Goal: Information Seeking & Learning: Learn about a topic

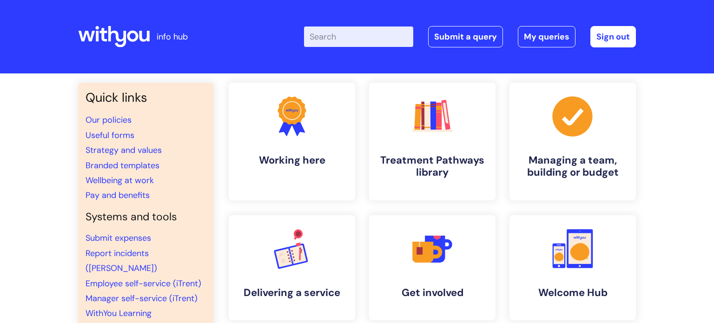
click at [344, 27] on input "Enter your search term here..." at bounding box center [358, 36] width 109 height 20
type input "trigg"
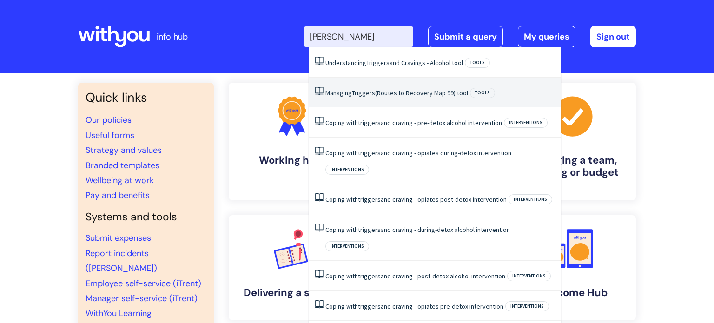
click at [370, 94] on span "Triggers" at bounding box center [363, 93] width 23 height 8
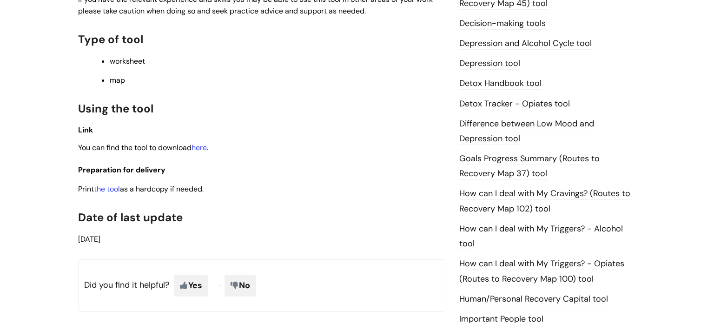
scroll to position [522, 0]
click at [115, 193] on link "the tool" at bounding box center [107, 188] width 26 height 10
click at [201, 150] on link "here" at bounding box center [198, 147] width 15 height 10
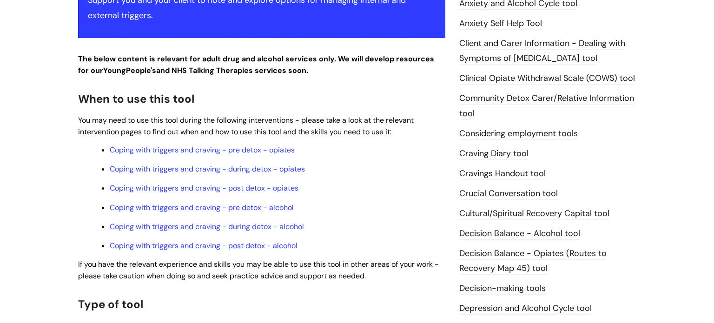
scroll to position [262, 0]
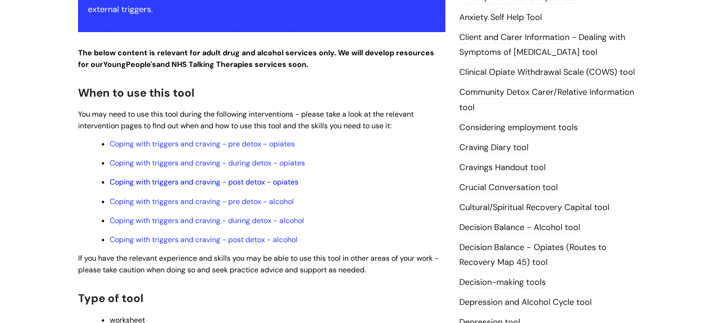
click at [202, 184] on link "Coping with triggers and craving - post detox - opiates" at bounding box center [204, 182] width 189 height 10
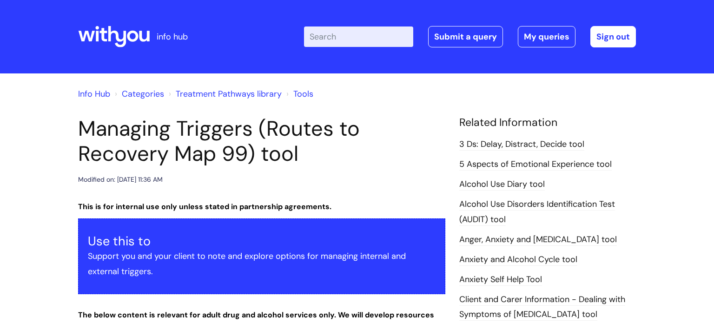
click at [339, 31] on input "Enter your search term here..." at bounding box center [358, 36] width 109 height 20
type input "5 4 3 2 1"
click button "Search" at bounding box center [0, 0] width 0 height 0
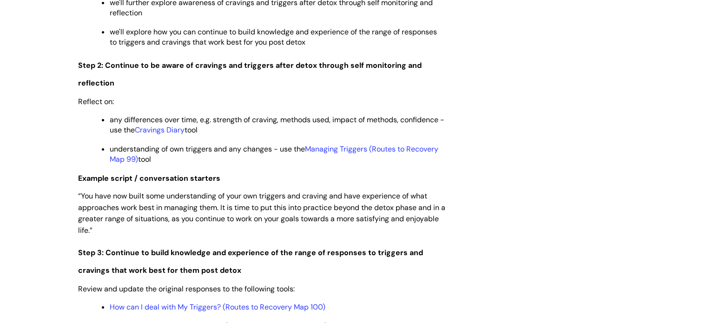
scroll to position [1301, 0]
click at [315, 162] on link "Managing Triggers (Routes to Recovery Map 99)" at bounding box center [274, 154] width 328 height 20
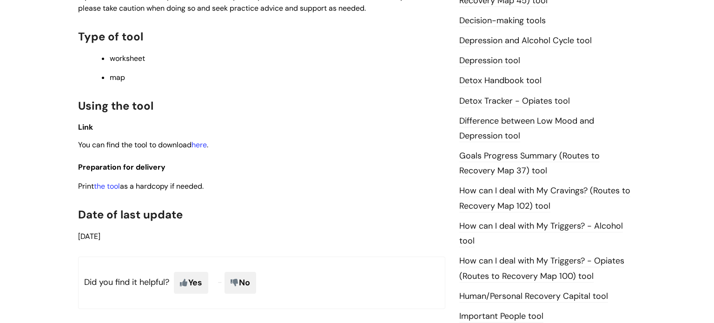
scroll to position [528, 0]
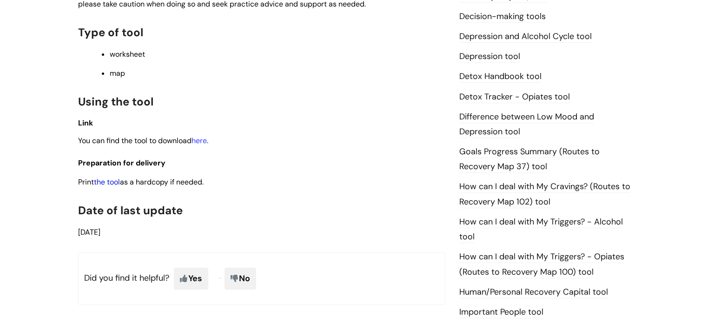
click at [106, 187] on link "the tool" at bounding box center [107, 182] width 26 height 10
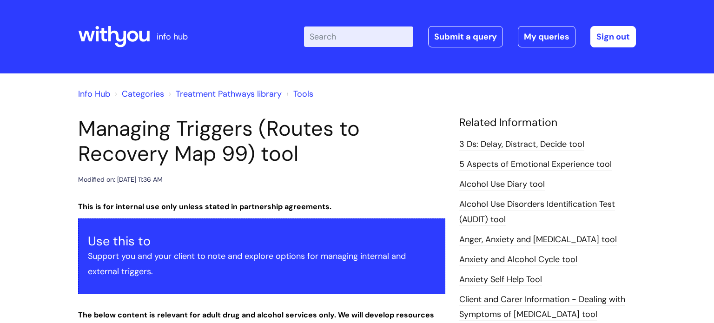
click at [341, 38] on input "Enter your search term here..." at bounding box center [358, 36] width 109 height 20
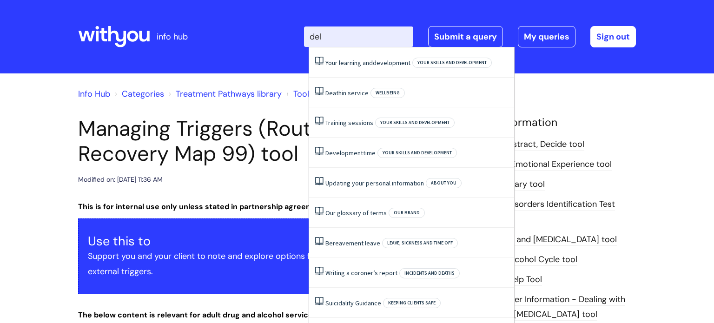
type input "dela"
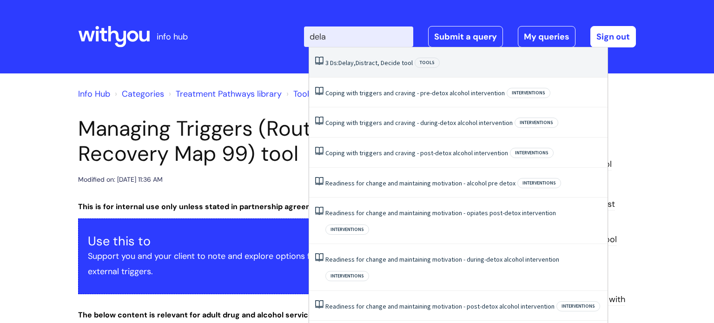
click at [394, 66] on link "3 Ds: Delay, Distract, Decide tool" at bounding box center [368, 63] width 87 height 8
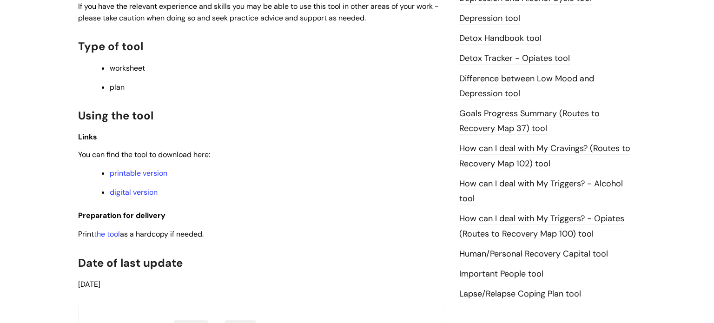
scroll to position [550, 0]
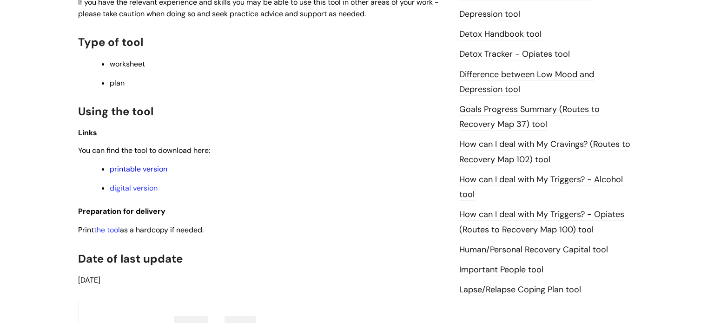
click at [129, 174] on link "printable version" at bounding box center [139, 169] width 58 height 10
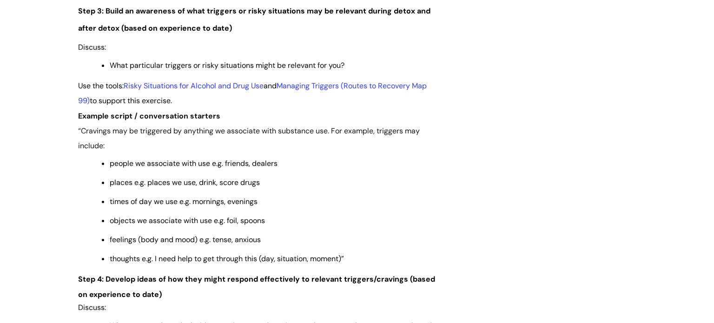
scroll to position [1419, 0]
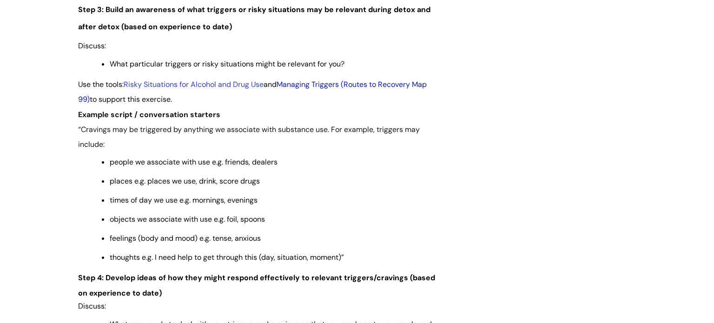
click at [335, 95] on link "Managing Triggers (Routes to Recovery Map 99)" at bounding box center [252, 91] width 348 height 25
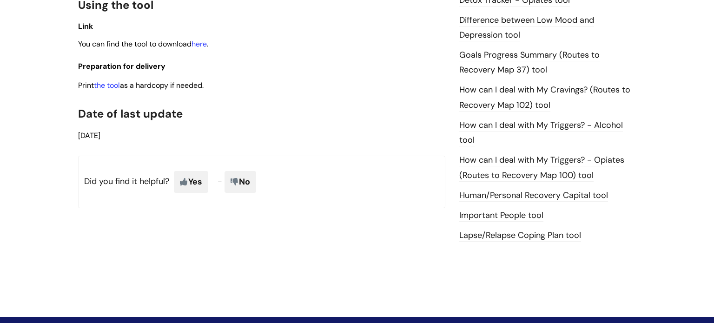
scroll to position [576, 0]
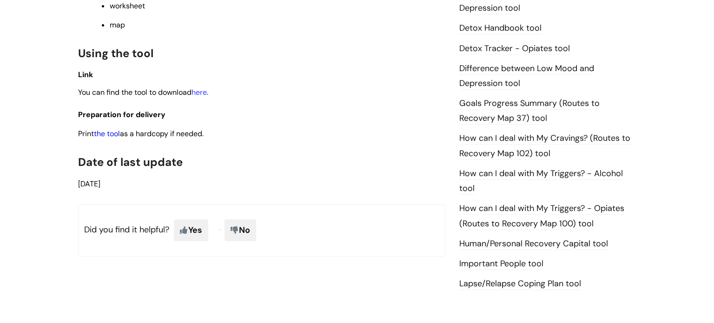
click at [107, 138] on link "the tool" at bounding box center [107, 134] width 26 height 10
